Goal: Ask a question: Seek information or help from site administrators or community

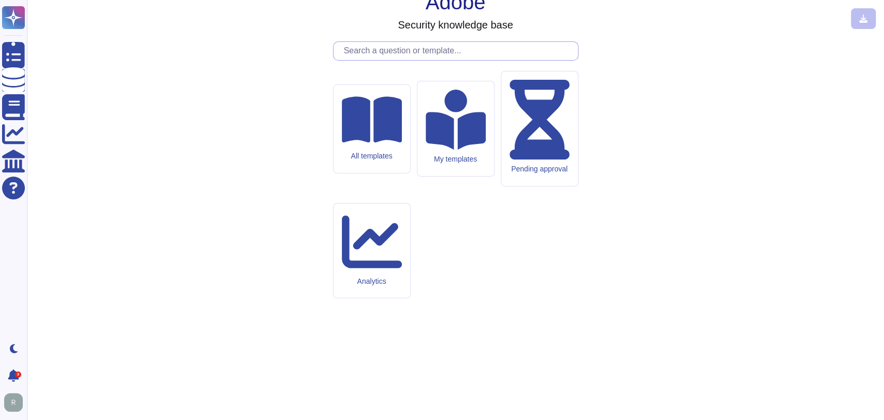
click at [423, 60] on input "text" at bounding box center [458, 51] width 239 height 18
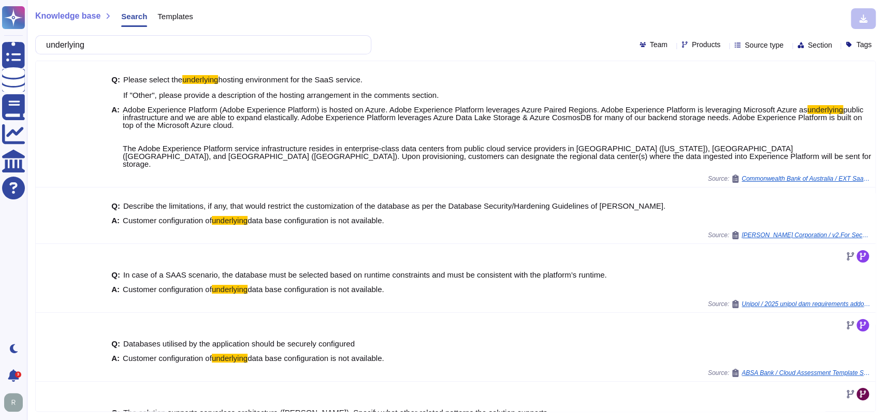
click at [151, 45] on input "underlying" at bounding box center [200, 45] width 319 height 18
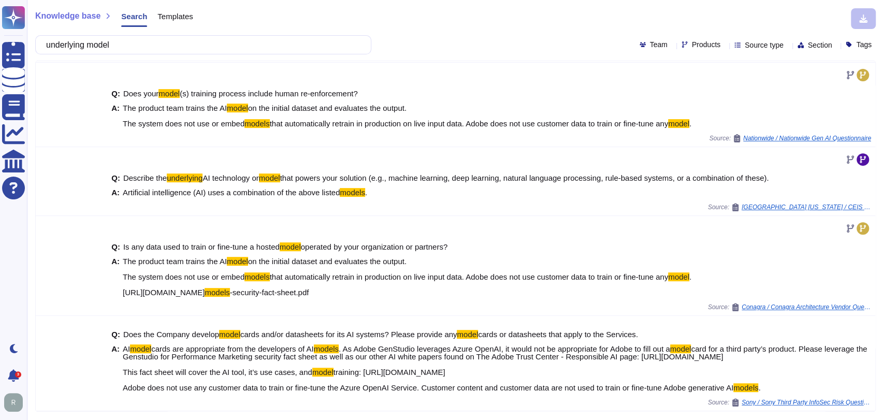
scroll to position [293, 0]
click at [139, 46] on input "underlying model" at bounding box center [200, 45] width 319 height 18
click at [165, 47] on input "underlying model" at bounding box center [200, 45] width 319 height 18
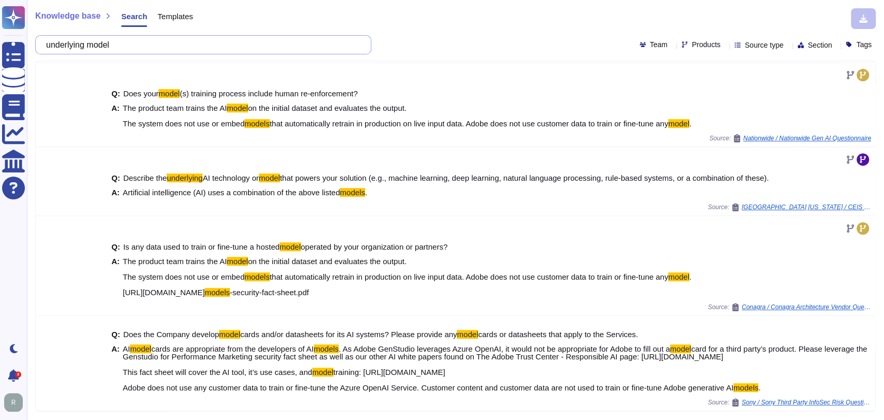
click at [165, 47] on input "underlying model" at bounding box center [200, 45] width 319 height 18
paste input "What is the underlying model that is used by this GenAI Capability? If it is a …"
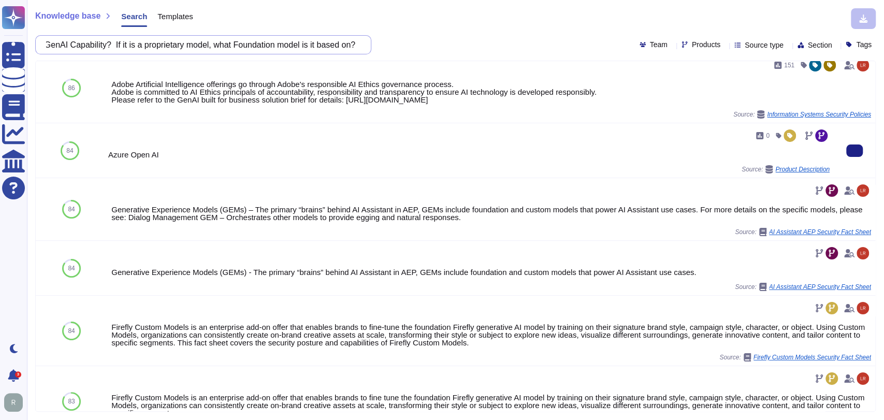
scroll to position [5, 0]
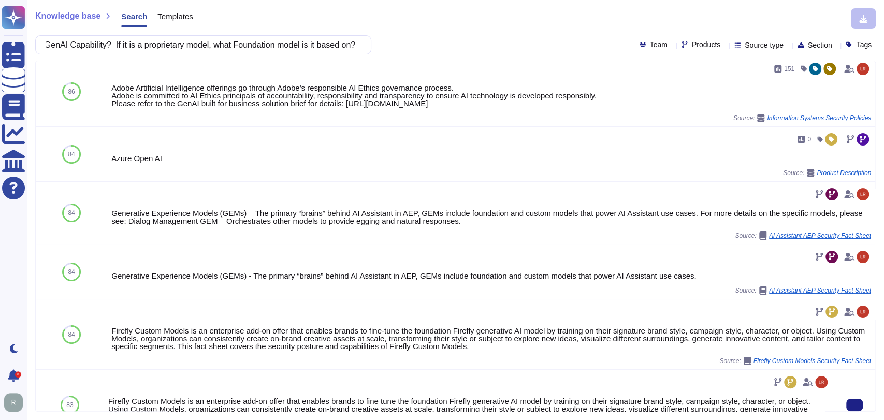
type input "What is the underlying model that is used by this GenAI Capability? If it is a …"
